Goal: Use online tool/utility: Utilize a website feature to perform a specific function

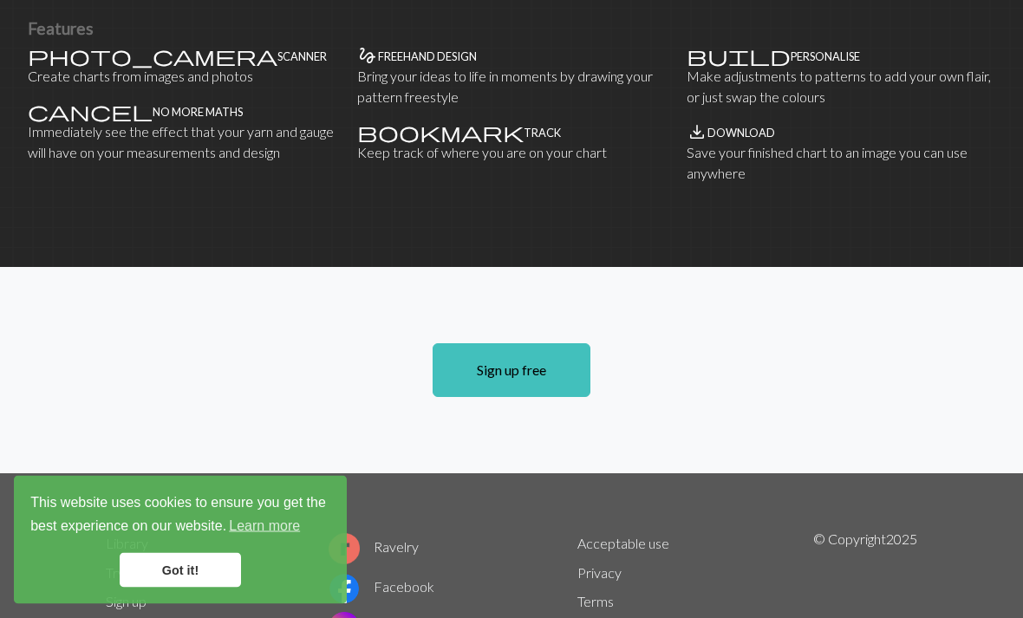
scroll to position [1244, 0]
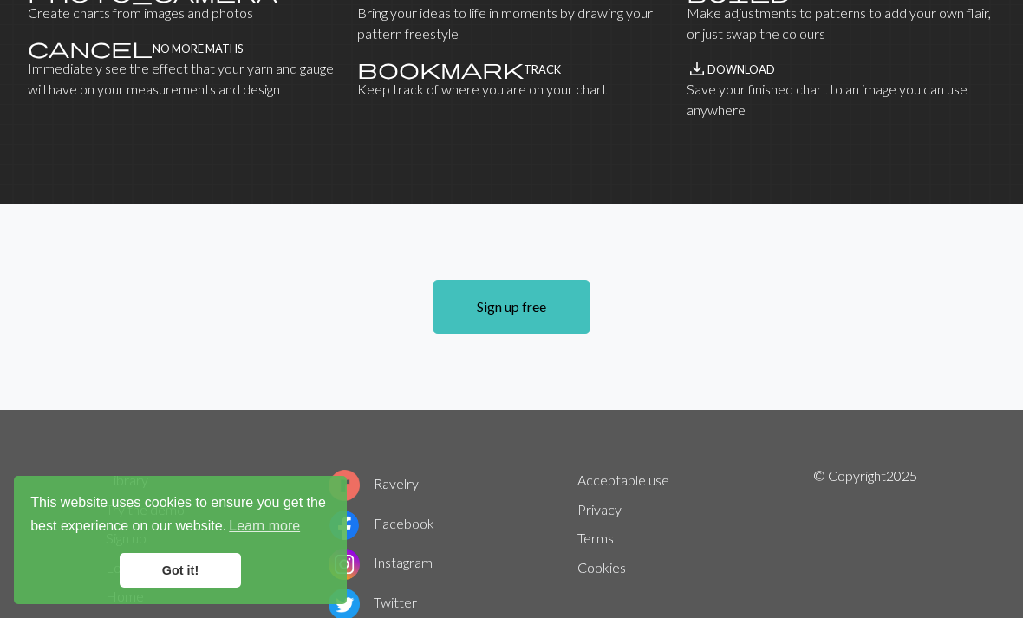
click at [164, 501] on link "Try the demo" at bounding box center [145, 509] width 79 height 16
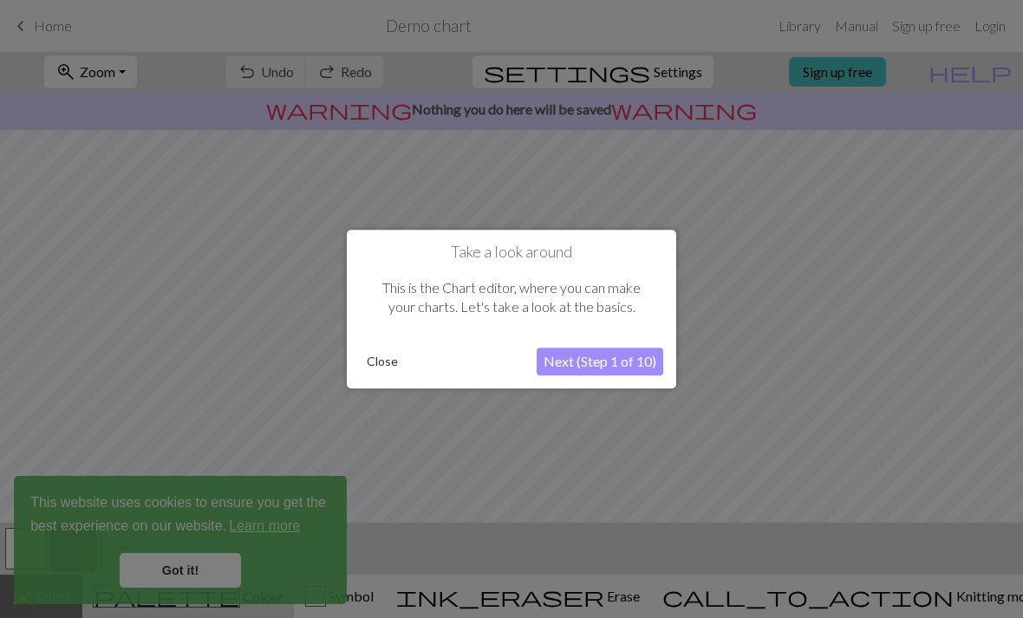
click at [614, 358] on button "Next (Step 1 of 10)" at bounding box center [599, 362] width 127 height 28
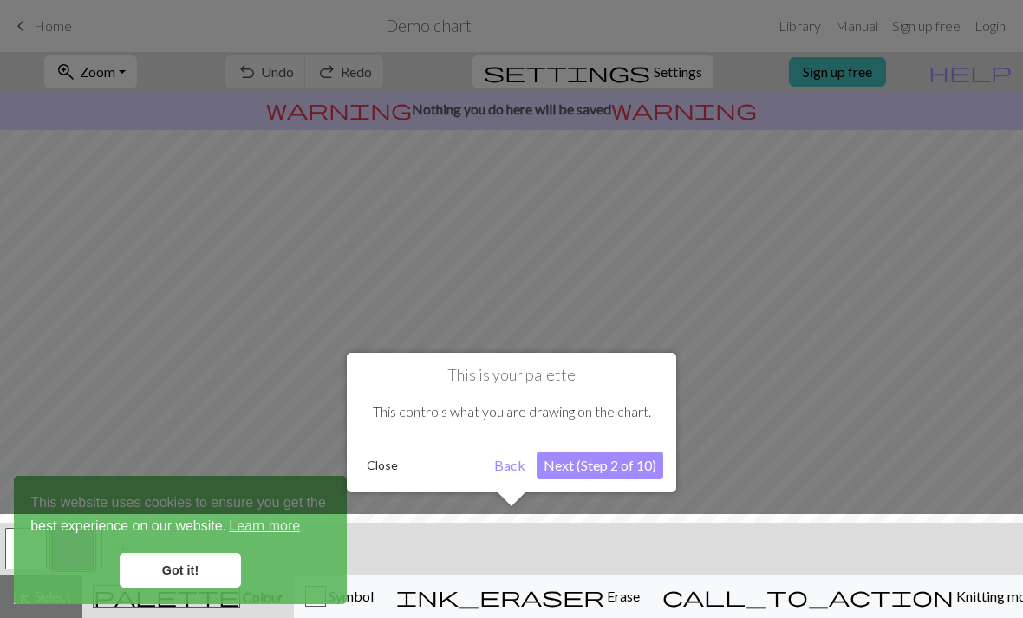
click at [606, 464] on button "Next (Step 2 of 10)" at bounding box center [599, 466] width 127 height 28
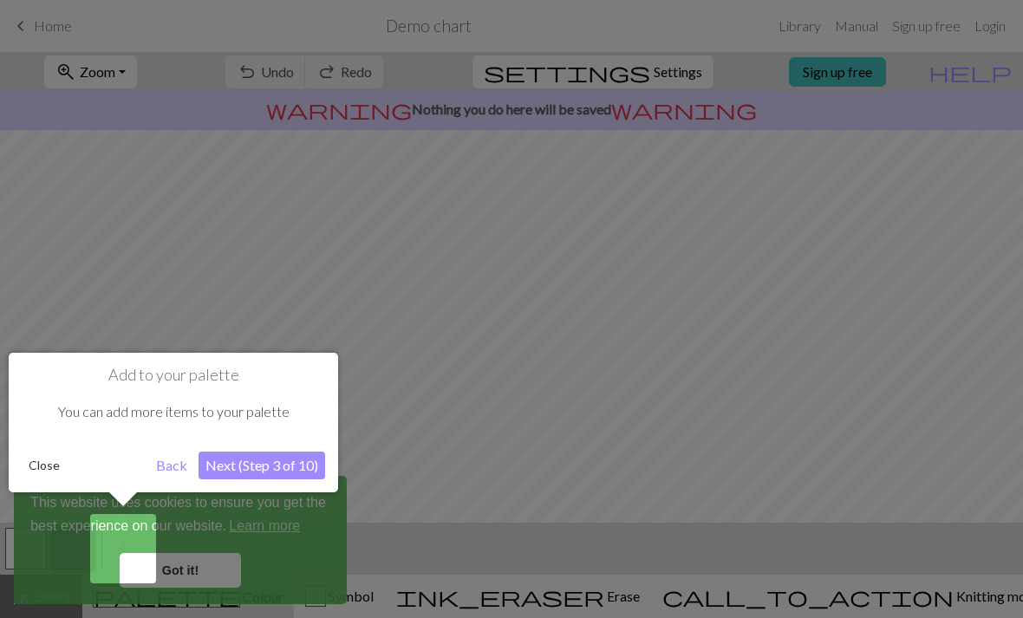
click at [207, 565] on div at bounding box center [511, 309] width 1023 height 618
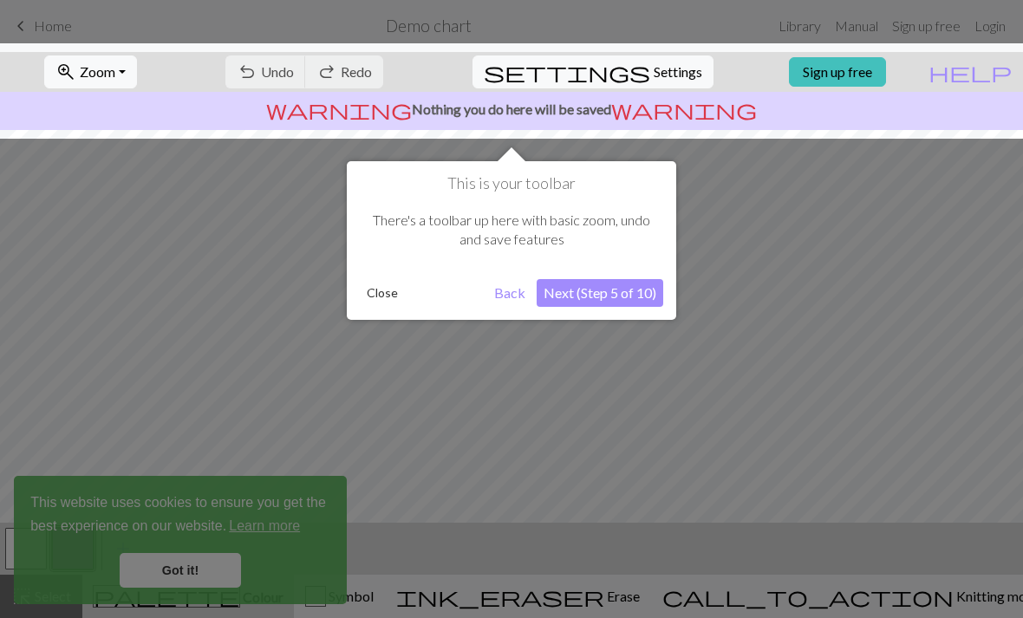
click at [192, 567] on div at bounding box center [511, 309] width 1023 height 618
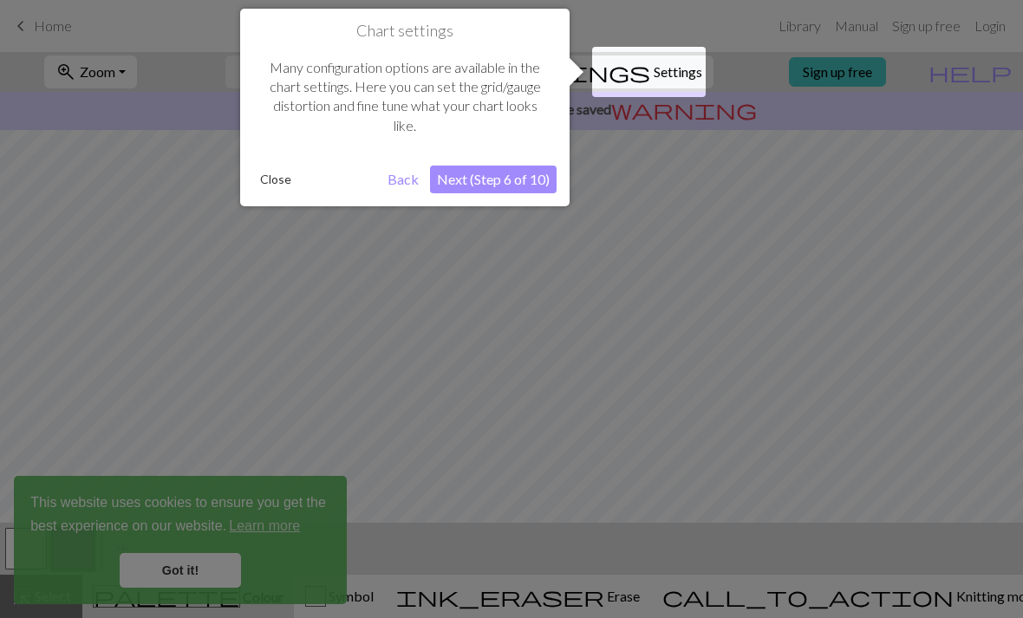
click at [392, 180] on button "Back" at bounding box center [402, 180] width 45 height 28
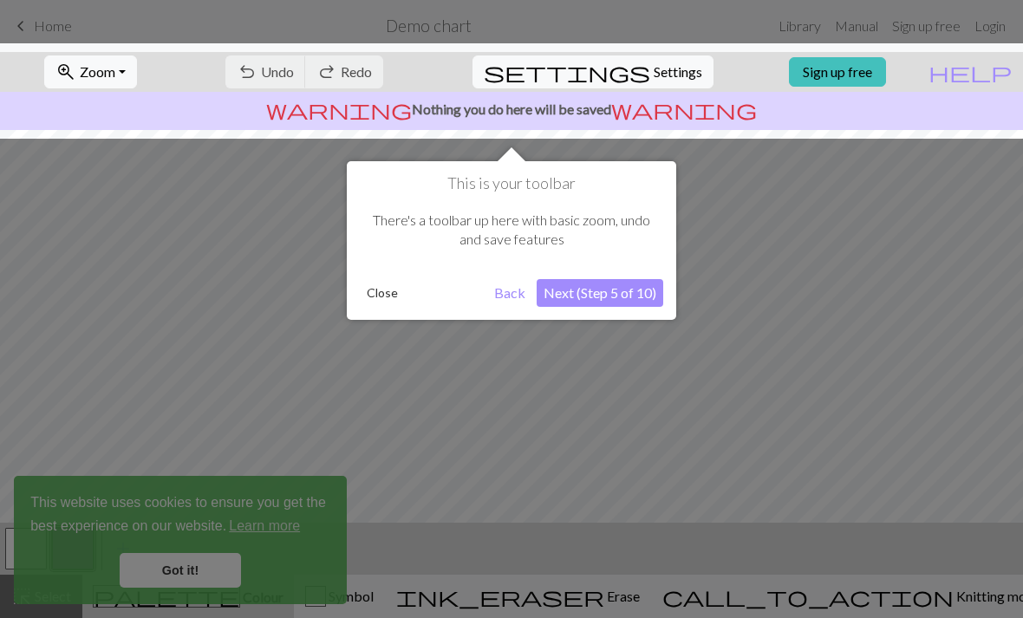
click at [504, 294] on button "Back" at bounding box center [509, 293] width 45 height 28
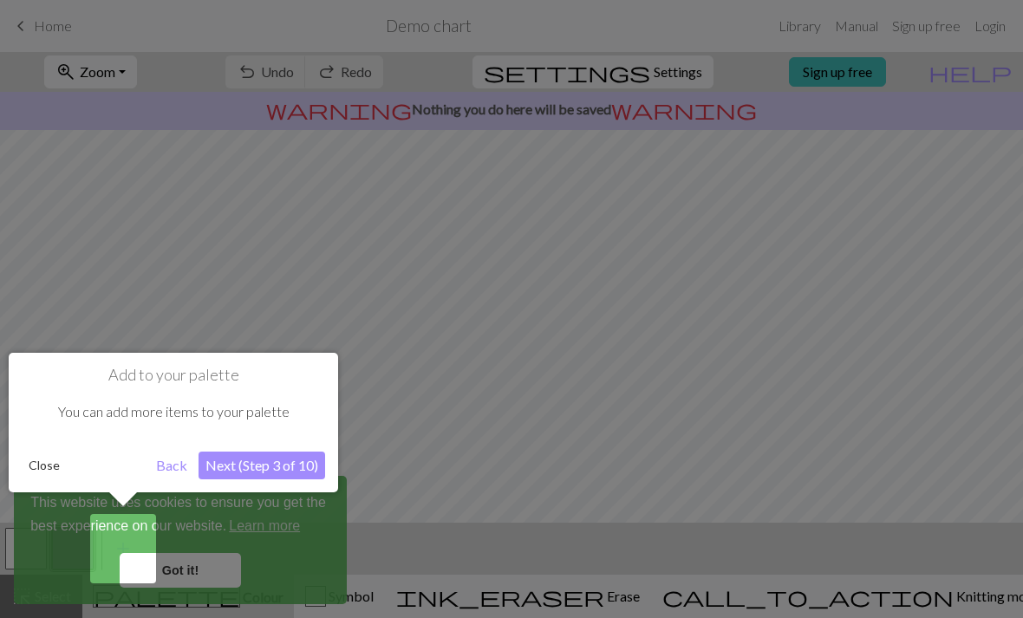
click at [287, 465] on button "Next (Step 3 of 10)" at bounding box center [261, 466] width 127 height 28
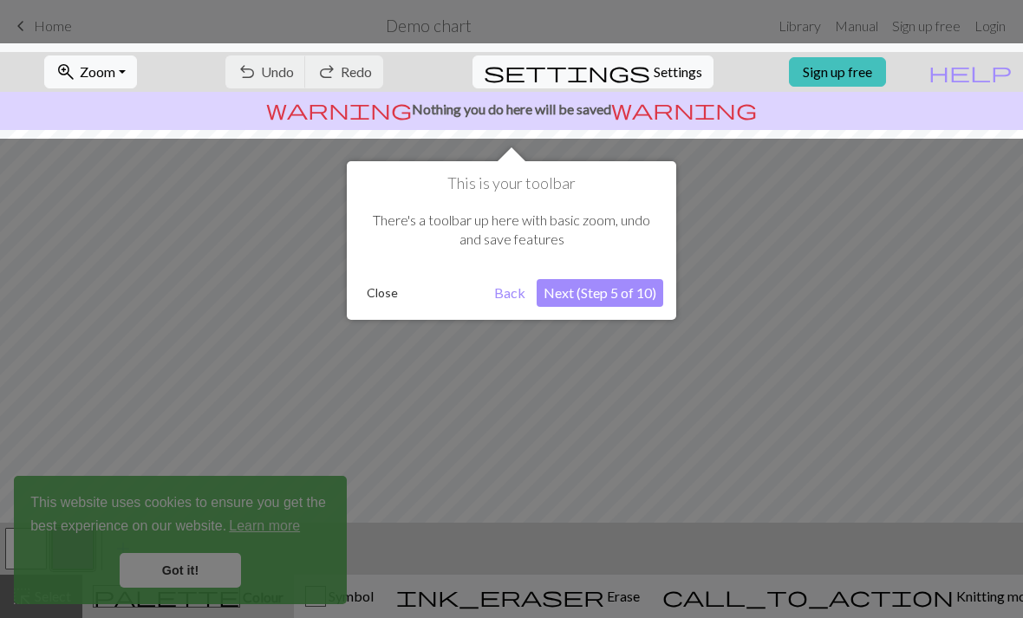
click at [647, 289] on button "Next (Step 5 of 10)" at bounding box center [599, 293] width 127 height 28
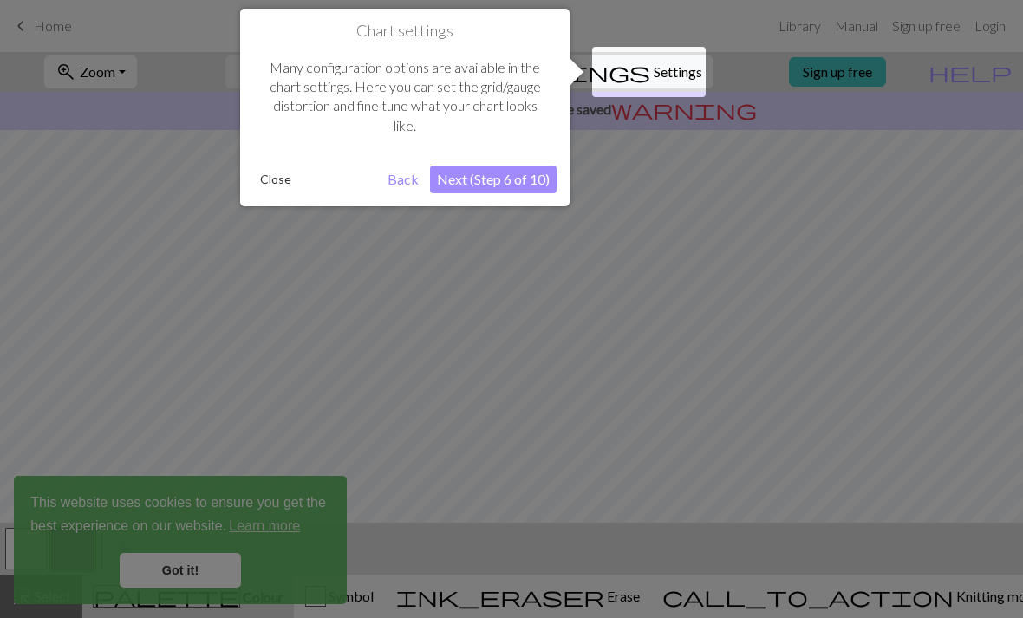
click at [506, 180] on button "Next (Step 6 of 10)" at bounding box center [493, 180] width 127 height 28
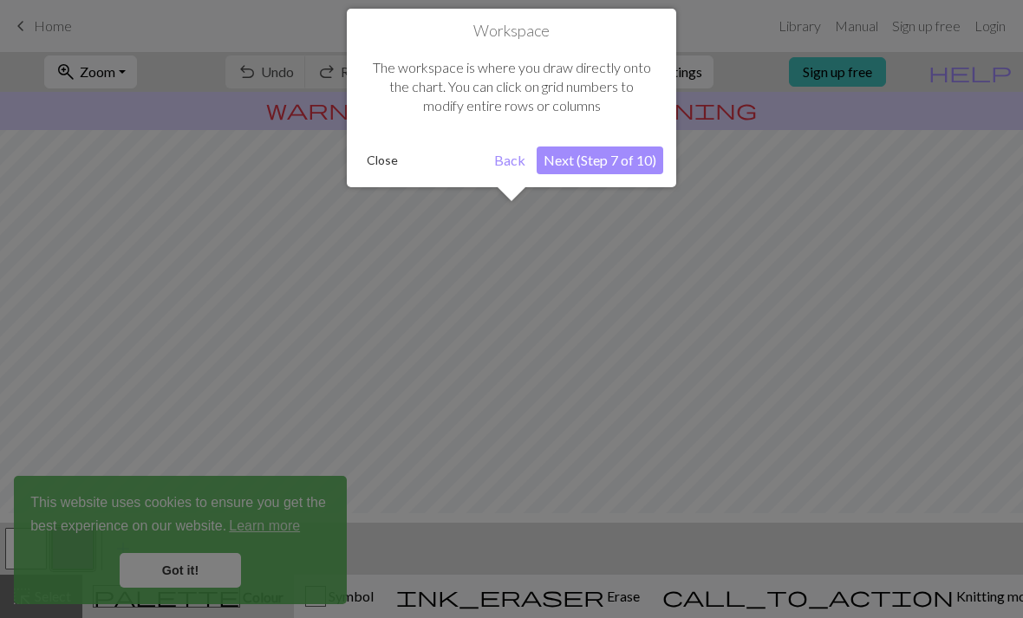
scroll to position [104, 0]
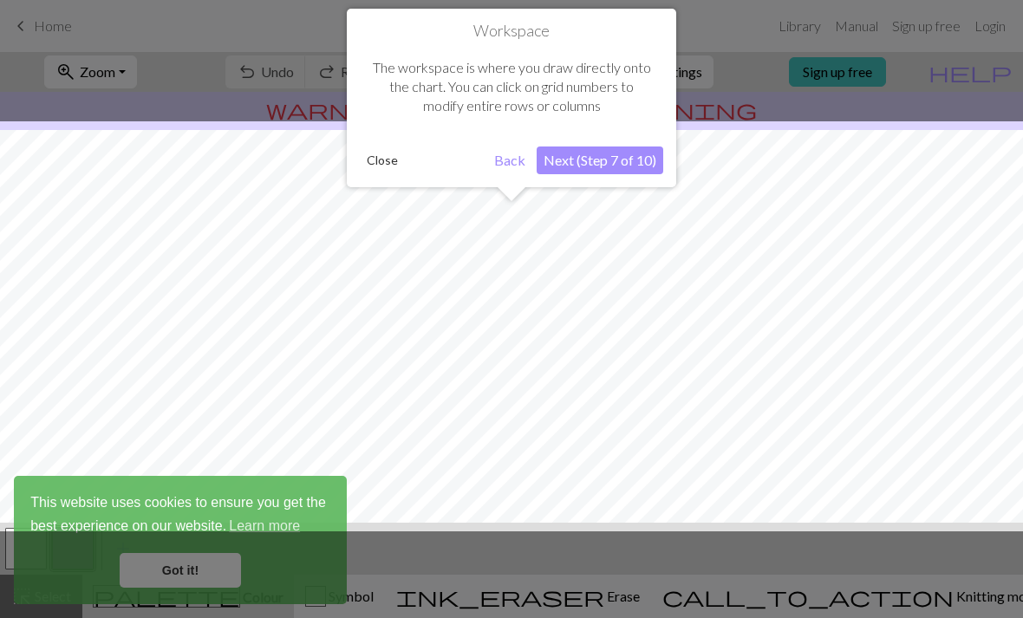
click at [622, 159] on button "Next (Step 7 of 10)" at bounding box center [599, 160] width 127 height 28
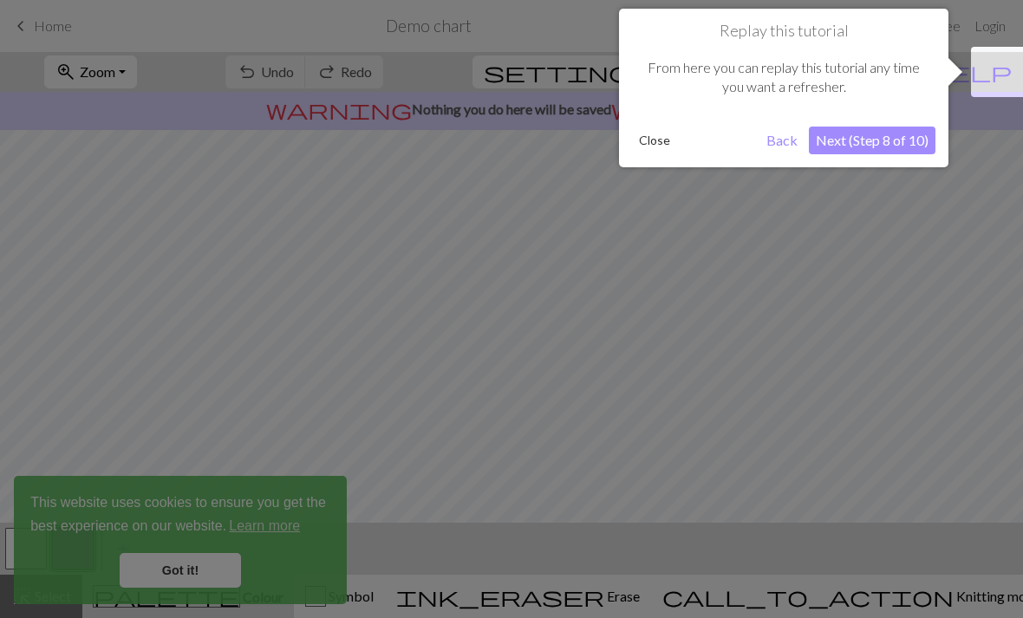
click at [872, 135] on button "Next (Step 8 of 10)" at bounding box center [872, 141] width 127 height 28
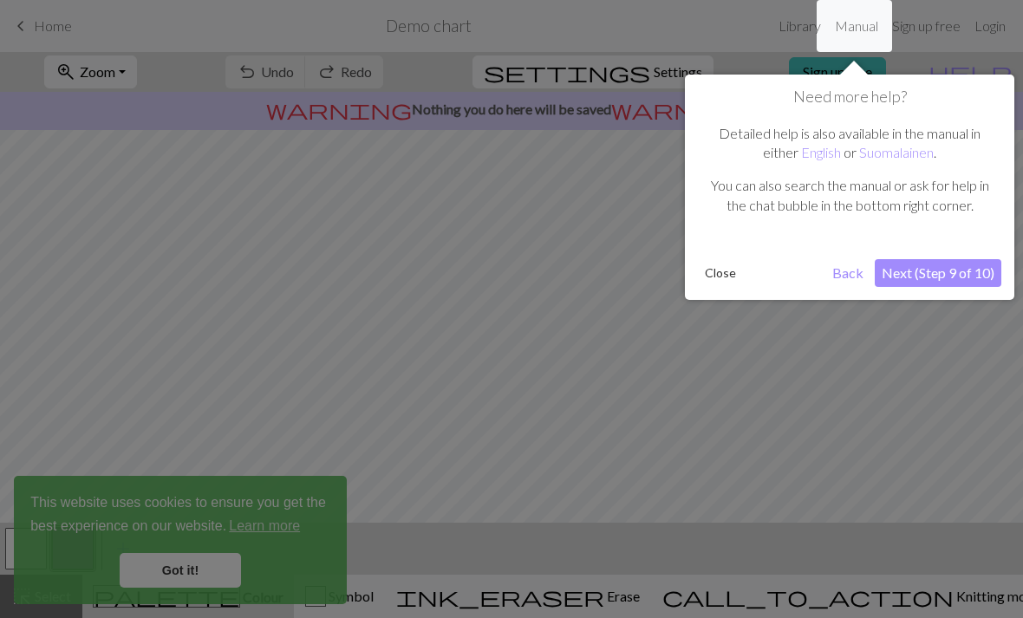
click at [936, 271] on button "Next (Step 9 of 10)" at bounding box center [938, 273] width 127 height 28
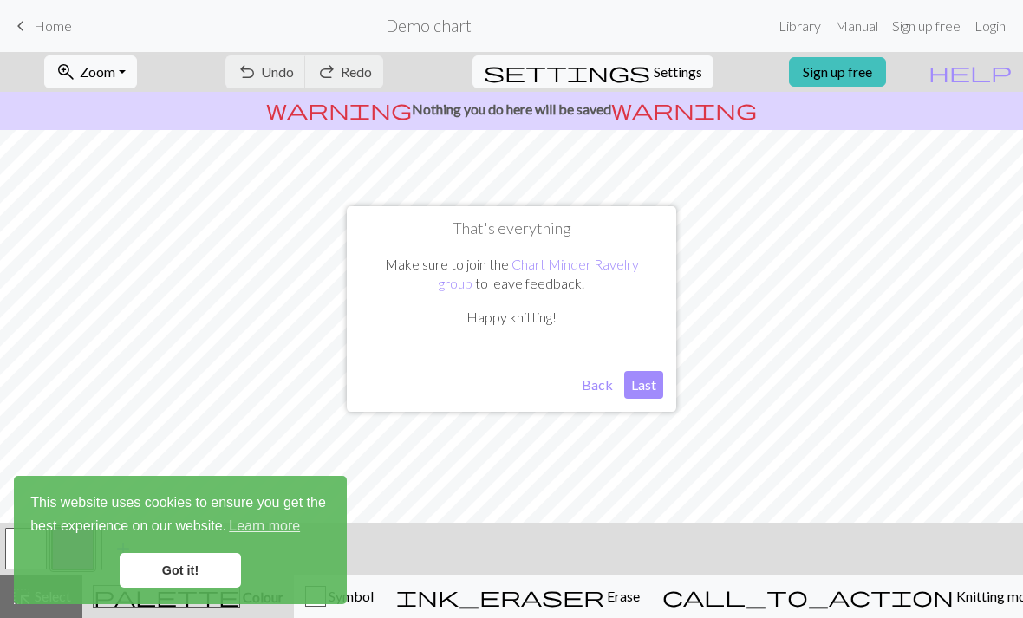
click at [647, 386] on button "Last" at bounding box center [643, 385] width 39 height 28
click at [185, 577] on link "Got it!" at bounding box center [180, 570] width 121 height 35
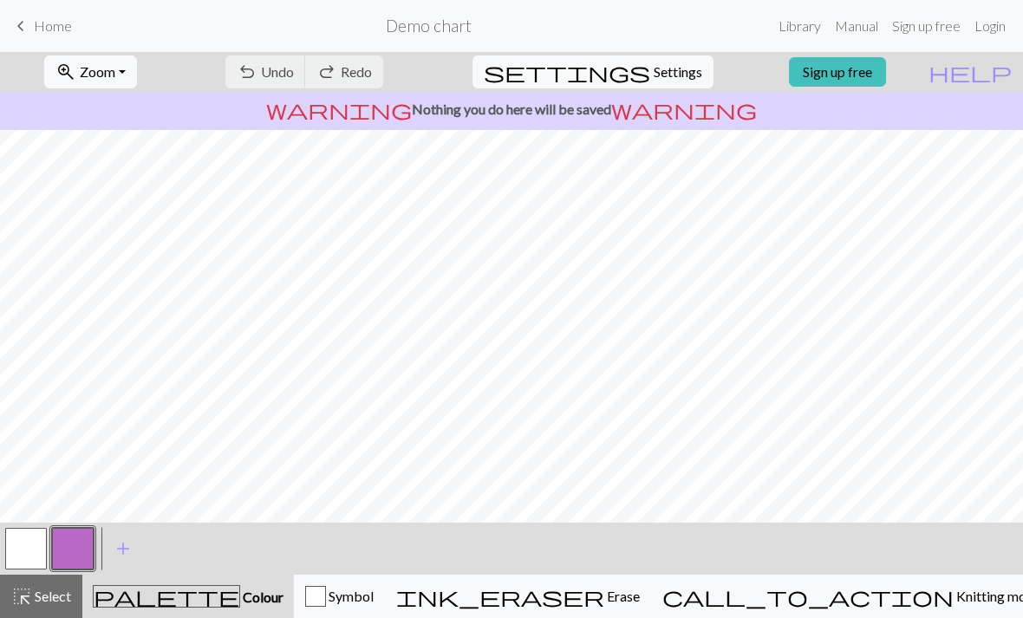
click at [53, 31] on span "Home" at bounding box center [53, 25] width 38 height 16
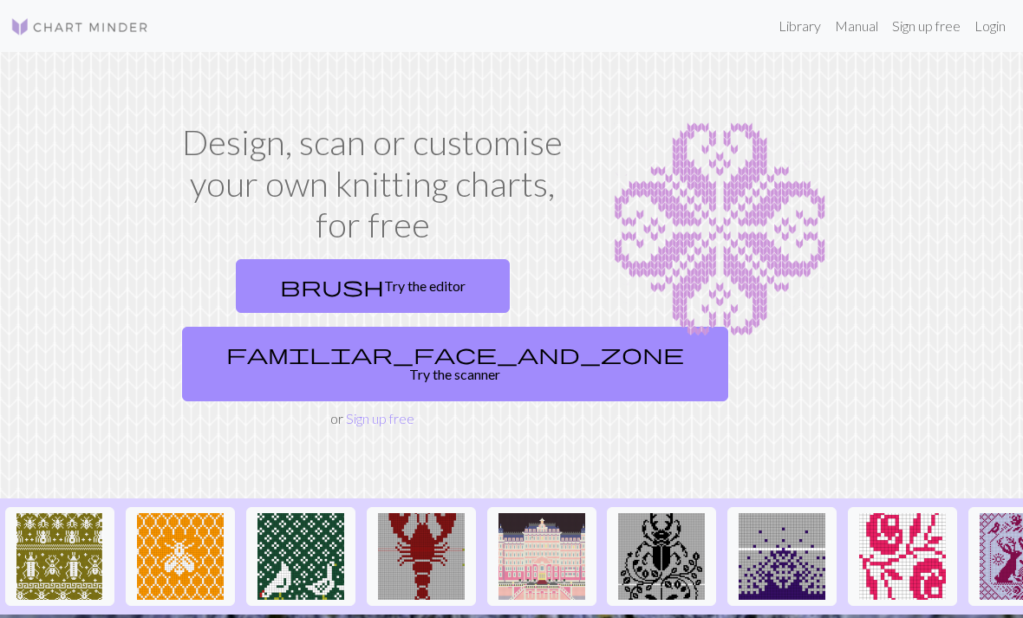
click at [370, 352] on link "familiar_face_and_zone Try the scanner" at bounding box center [455, 364] width 546 height 75
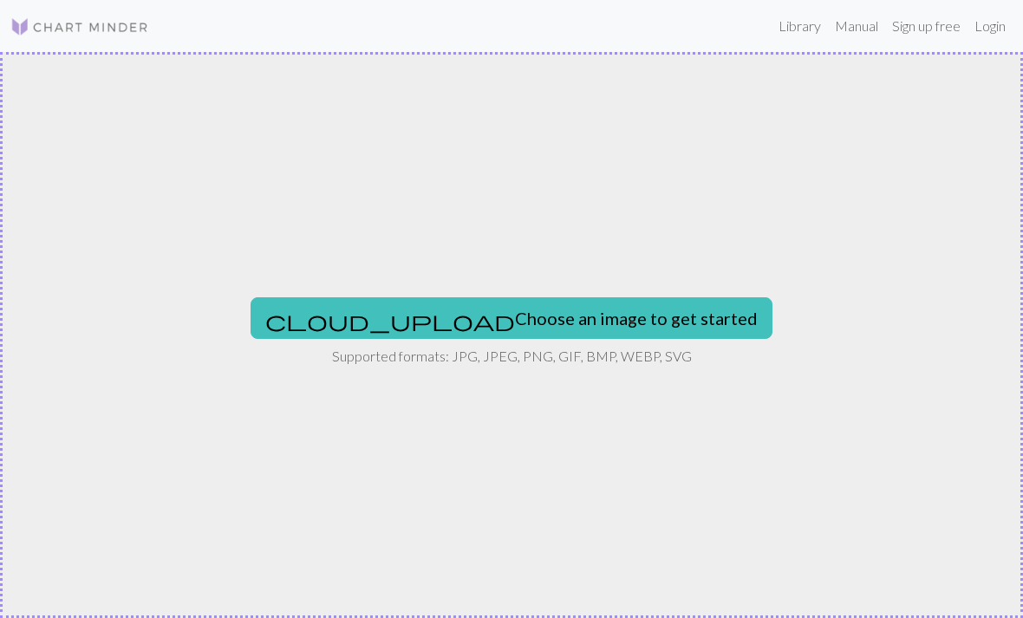
click at [574, 309] on button "cloud_upload Choose an image to get started" at bounding box center [511, 318] width 522 height 42
type input "C:\fakepath\image.jpg"
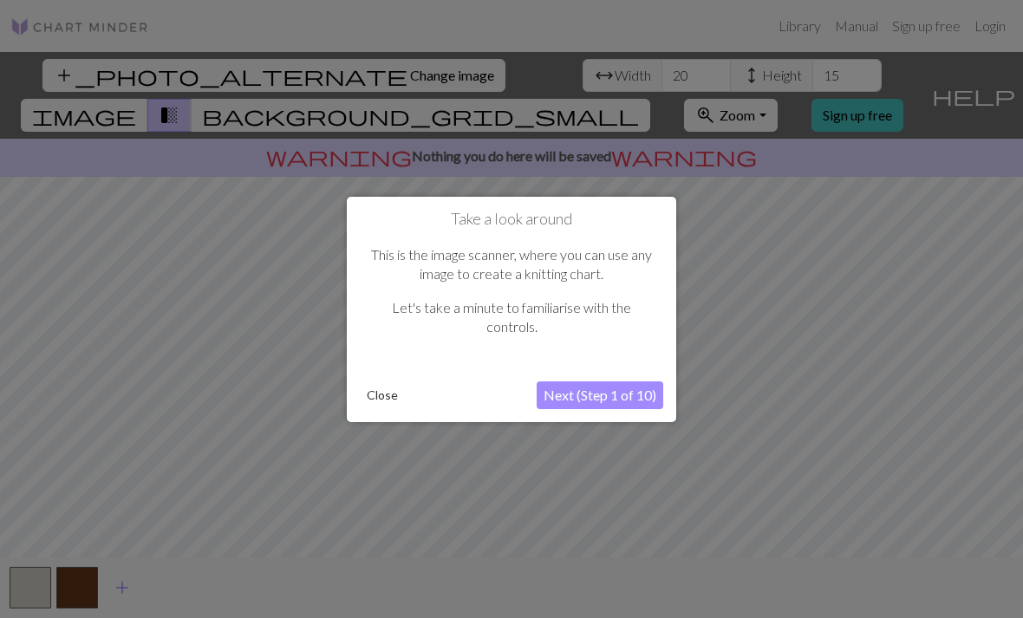
click at [617, 396] on button "Next (Step 1 of 10)" at bounding box center [599, 395] width 127 height 28
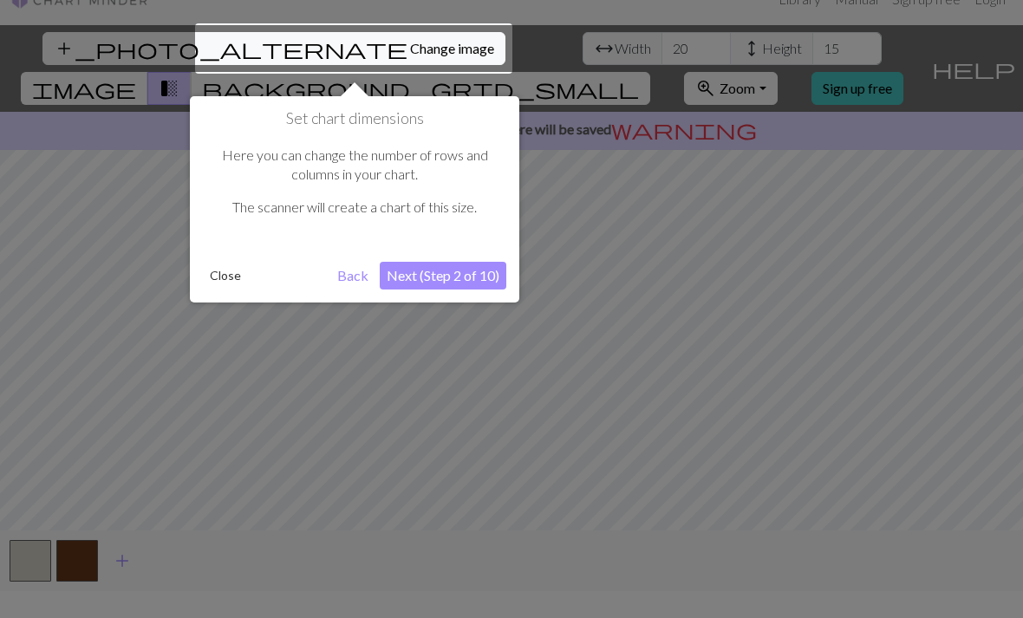
scroll to position [33, 0]
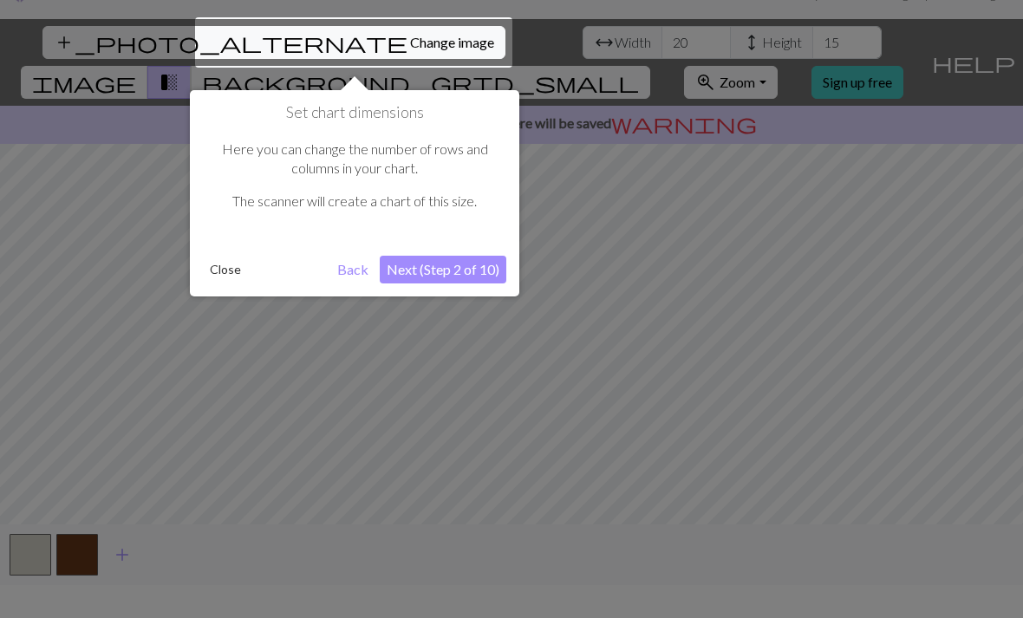
click at [460, 269] on button "Next (Step 2 of 10)" at bounding box center [443, 270] width 127 height 28
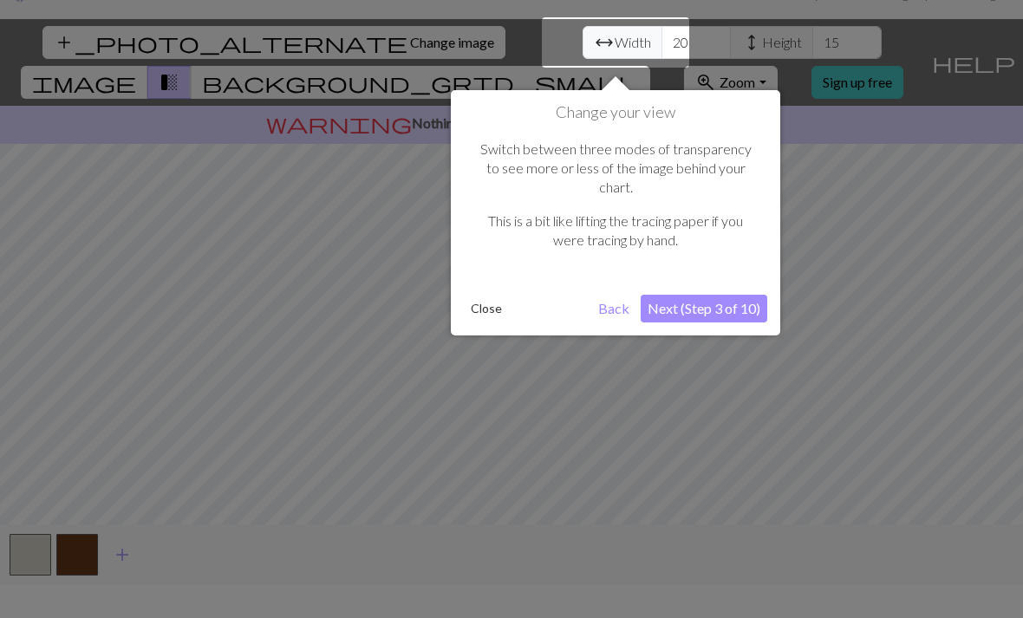
click at [717, 295] on button "Next (Step 3 of 10)" at bounding box center [703, 309] width 127 height 28
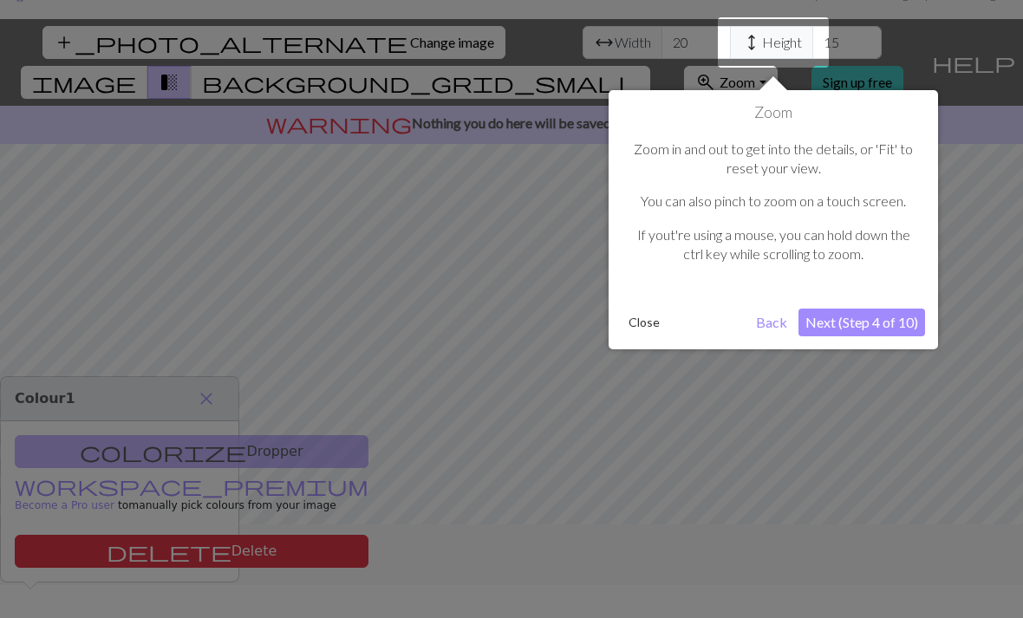
click at [868, 327] on button "Next (Step 4 of 10)" at bounding box center [861, 323] width 127 height 28
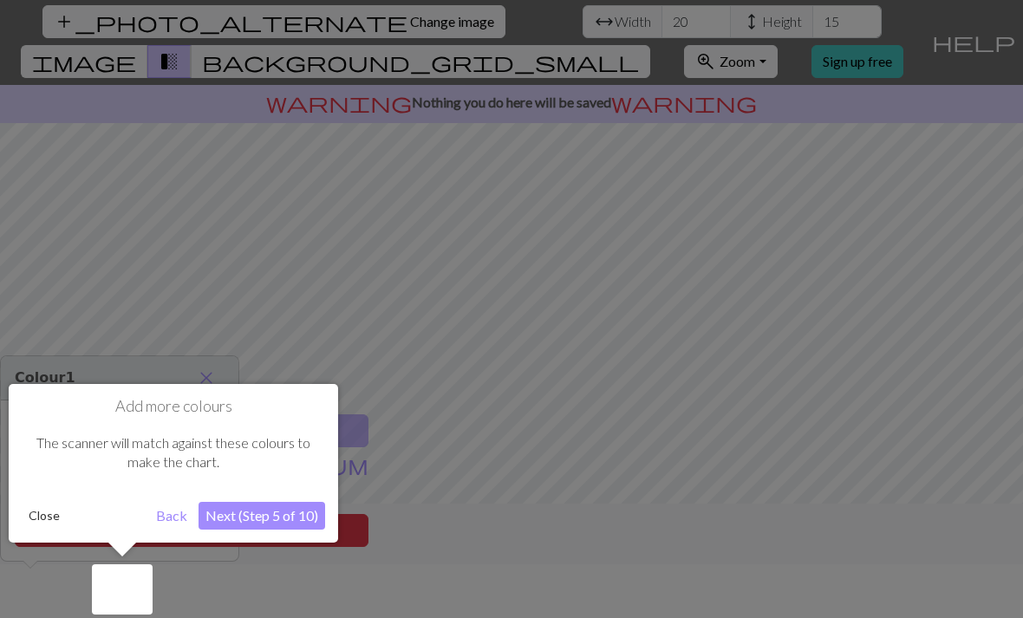
scroll to position [55, 0]
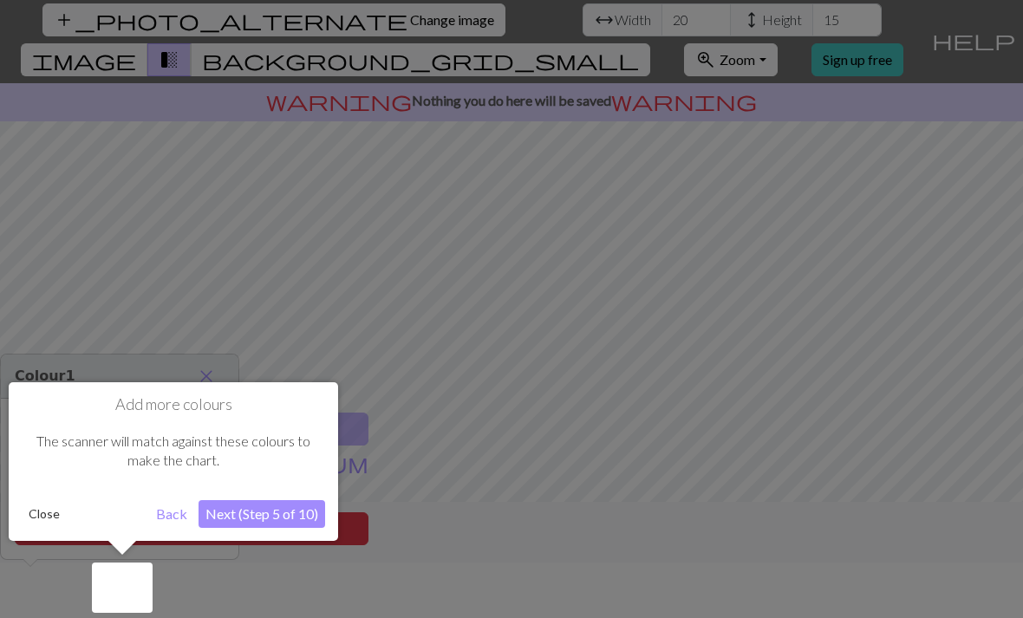
click at [271, 510] on button "Next (Step 5 of 10)" at bounding box center [261, 514] width 127 height 28
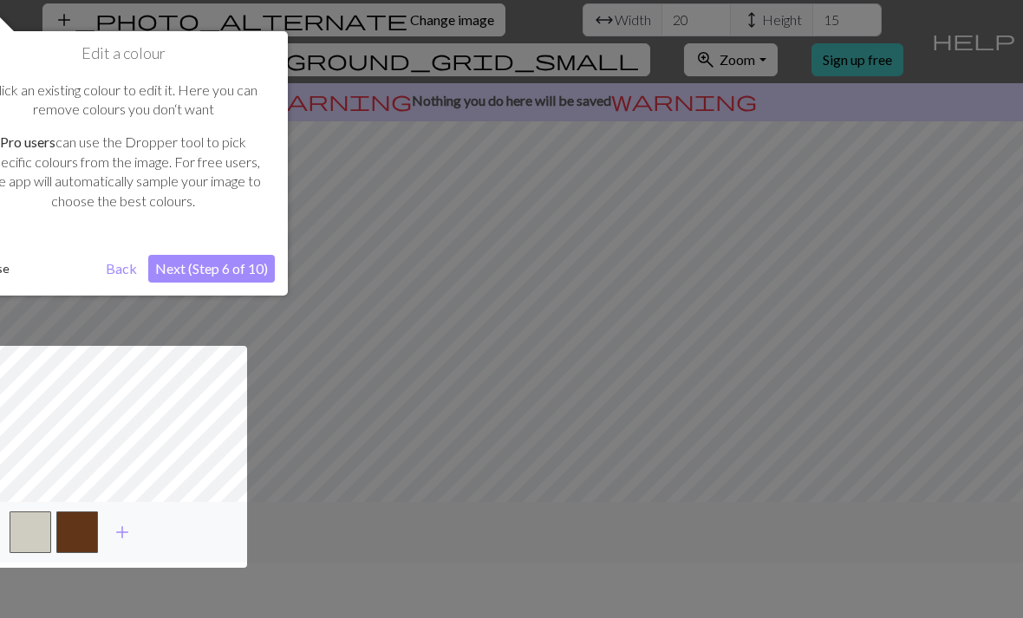
click at [211, 263] on button "Next (Step 6 of 10)" at bounding box center [211, 269] width 127 height 28
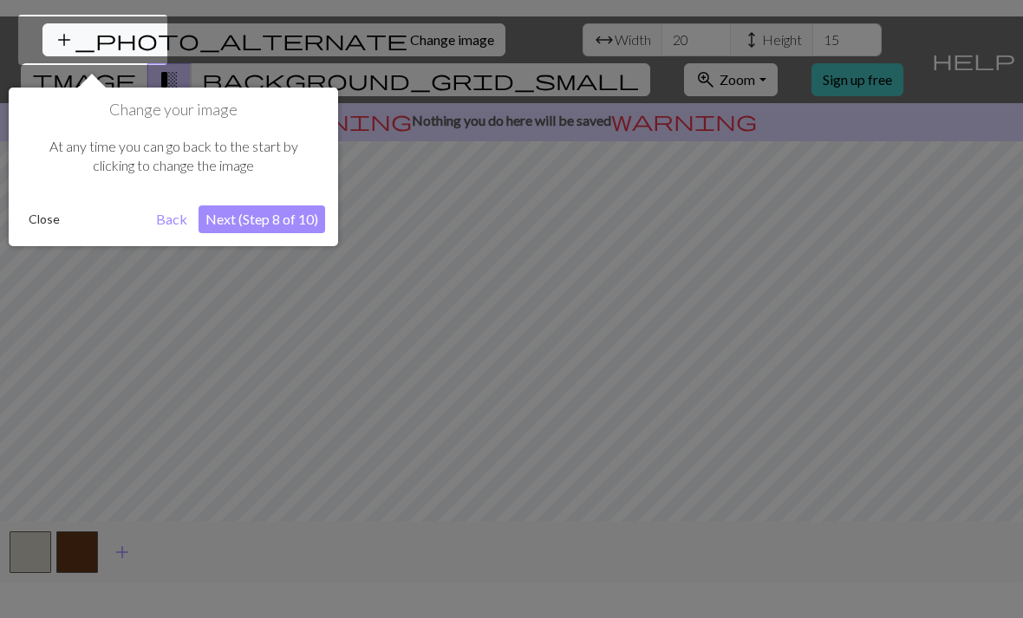
scroll to position [33, 0]
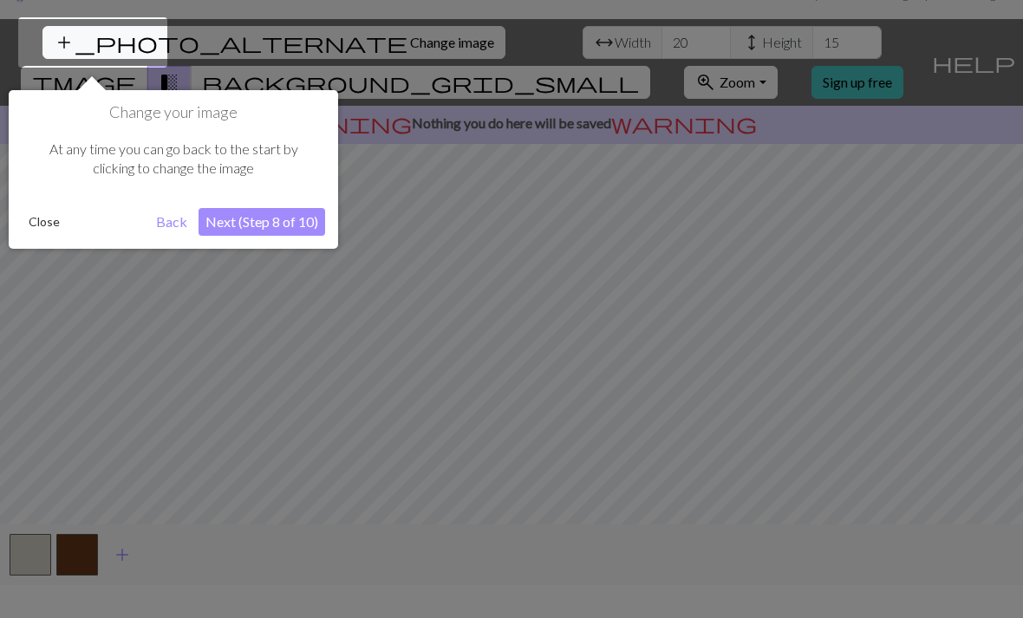
click at [298, 214] on button "Next (Step 8 of 10)" at bounding box center [261, 222] width 127 height 28
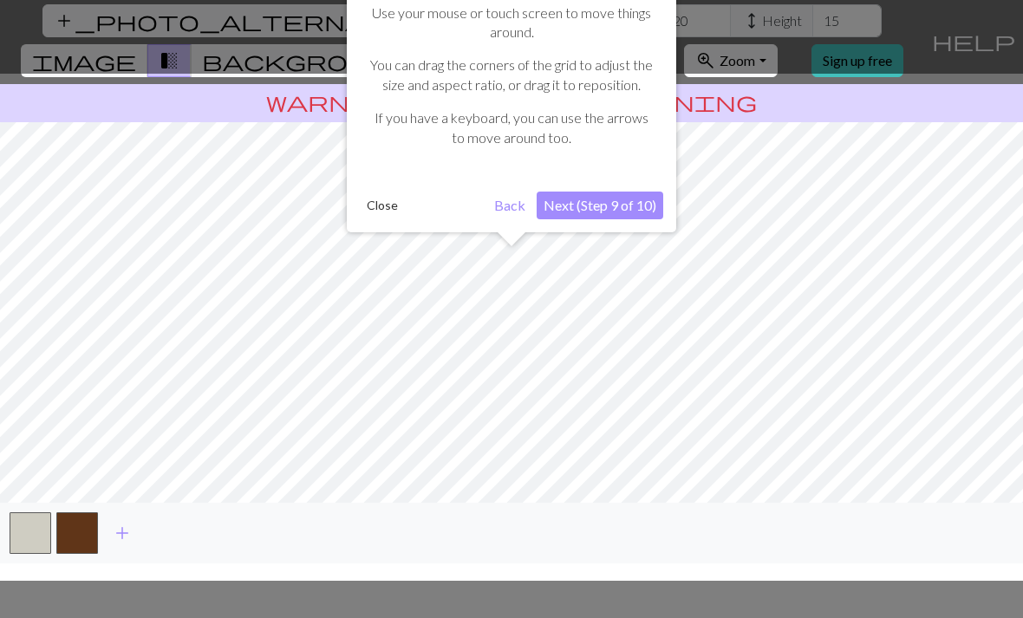
scroll to position [55, 0]
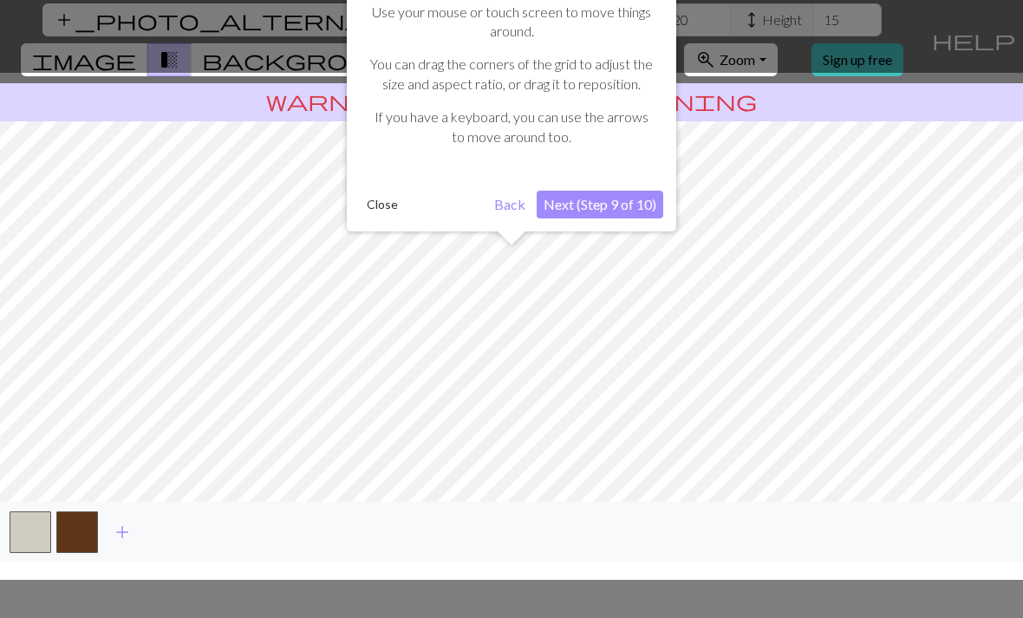
click at [606, 205] on button "Next (Step 9 of 10)" at bounding box center [599, 205] width 127 height 28
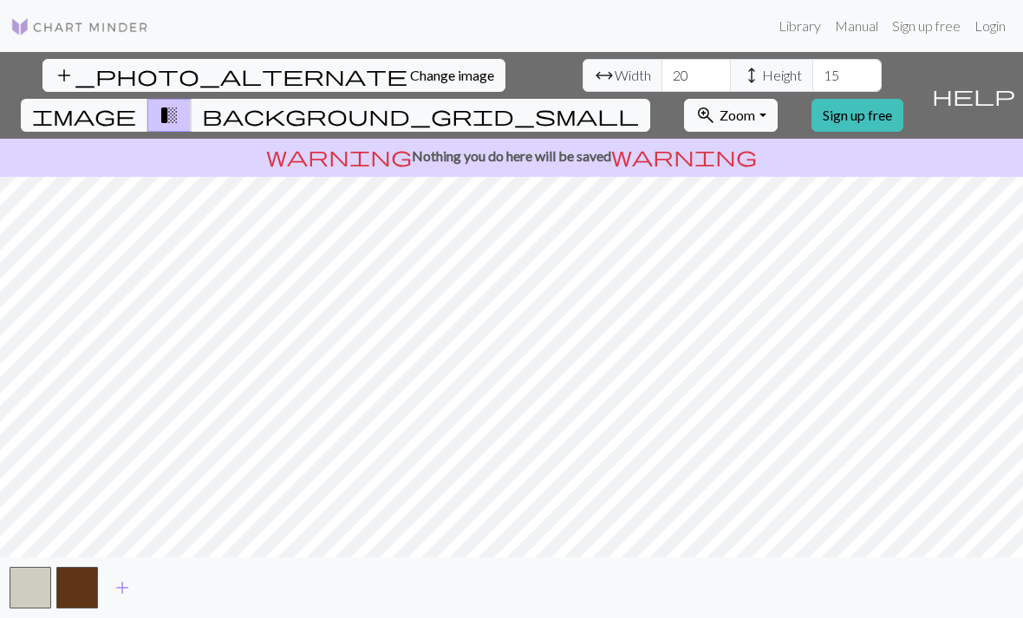
click at [639, 103] on span "background_grid_small" at bounding box center [420, 115] width 437 height 24
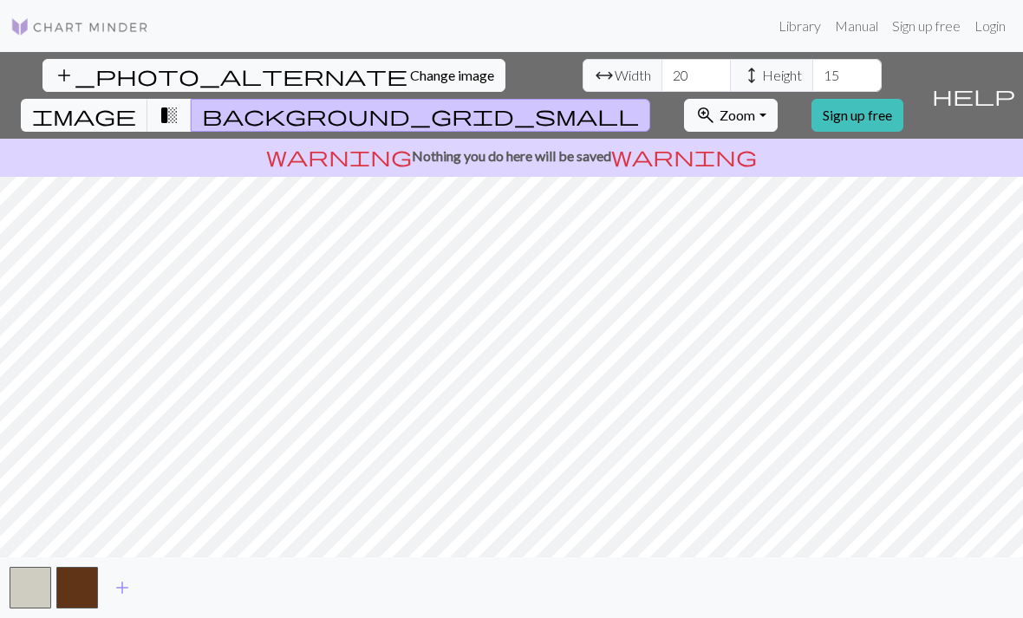
click at [136, 103] on span "image" at bounding box center [84, 115] width 104 height 24
